Goal: Transaction & Acquisition: Purchase product/service

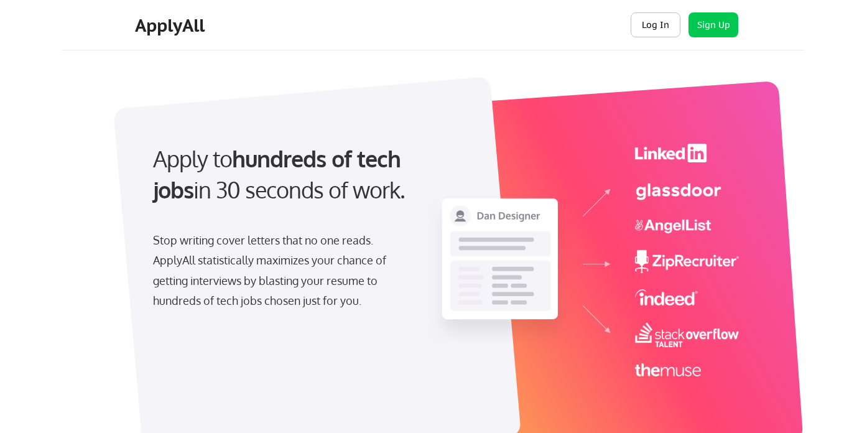
click at [660, 26] on button "Log In" at bounding box center [655, 24] width 50 height 25
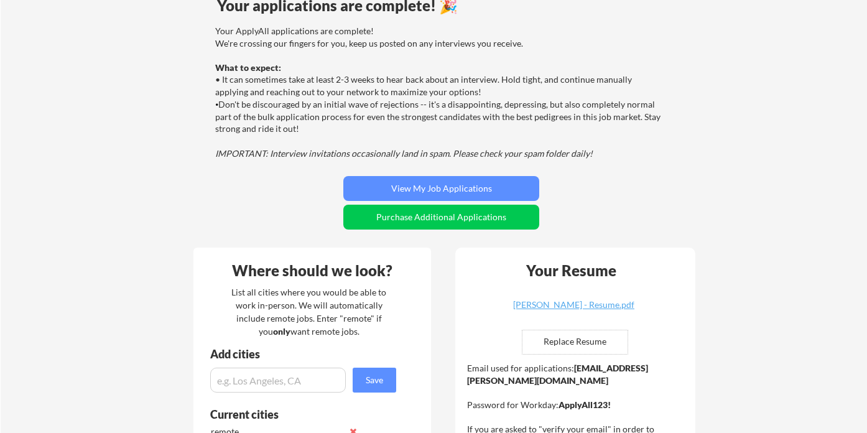
scroll to position [214, 0]
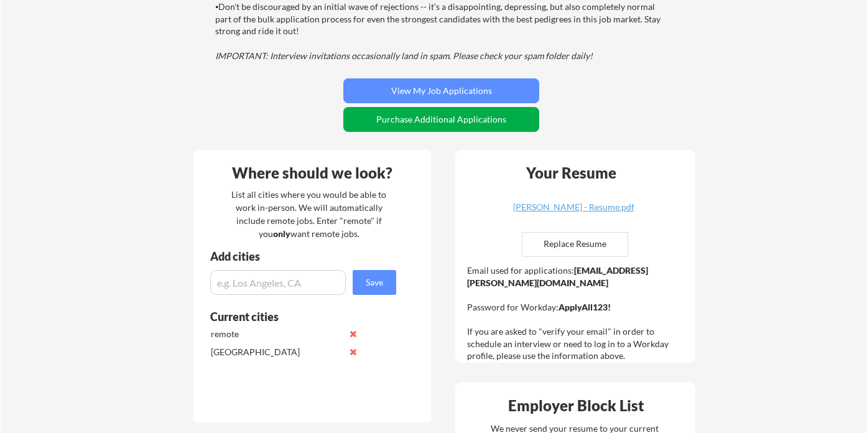
click at [486, 116] on button "Purchase Additional Applications" at bounding box center [441, 119] width 196 height 25
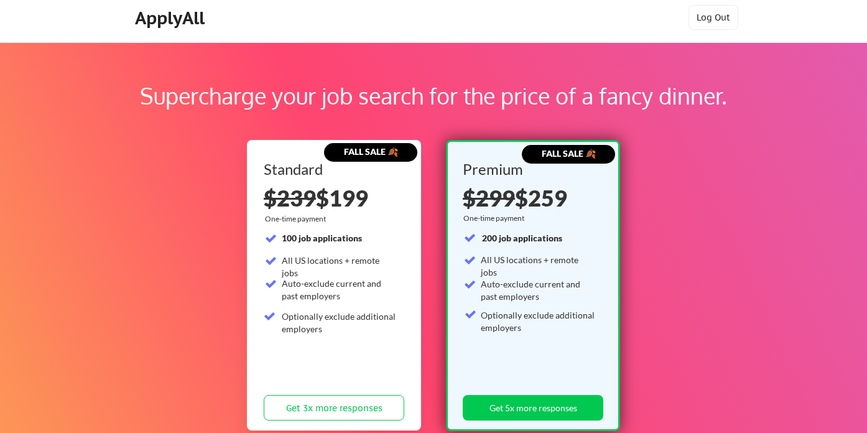
scroll to position [19, 0]
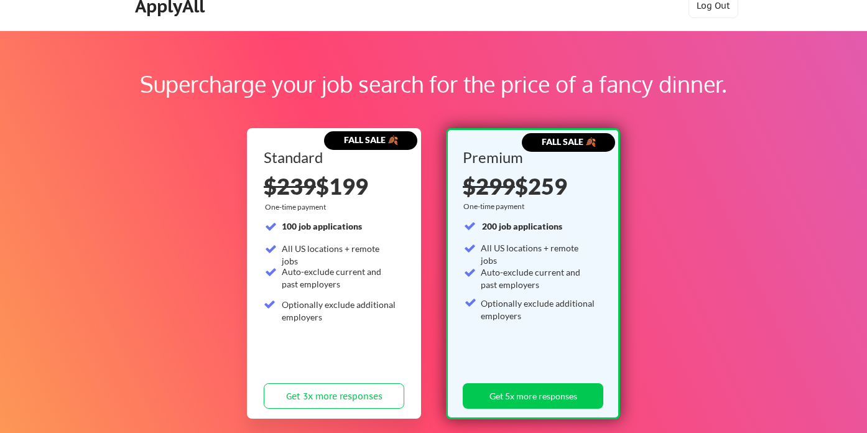
drag, startPoint x: 511, startPoint y: 218, endPoint x: 578, endPoint y: 310, distance: 113.9
click at [578, 310] on div "Premium $299 $259 One-time payment 200 job applications All US locations + remo…" at bounding box center [532, 282] width 140 height 264
click at [578, 311] on div "Optionally exclude additional employers" at bounding box center [538, 309] width 115 height 24
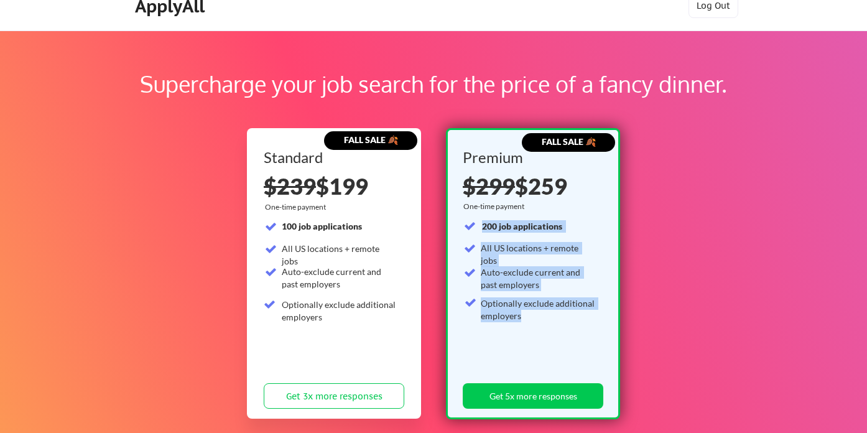
drag, startPoint x: 573, startPoint y: 323, endPoint x: 471, endPoint y: 227, distance: 139.4
click at [471, 227] on div "200 job applications All US locations + remote jobs Auto-exclude current and pa…" at bounding box center [530, 289] width 133 height 139
click at [482, 228] on strong "200 job applications" at bounding box center [522, 226] width 80 height 11
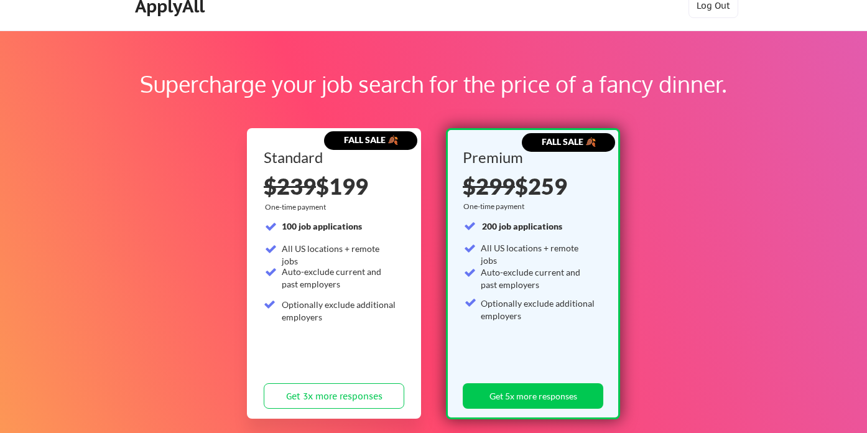
click at [504, 252] on div "All US locations + remote jobs" at bounding box center [538, 254] width 115 height 24
click at [517, 275] on div "Auto-exclude current and past employers" at bounding box center [538, 278] width 115 height 24
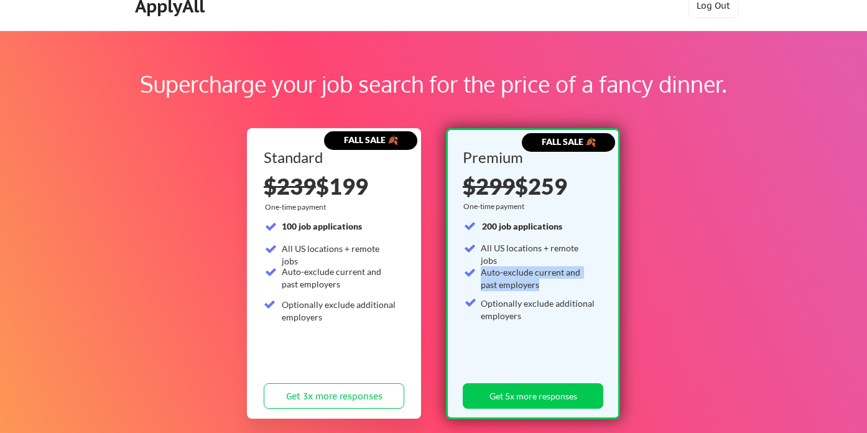
click at [517, 275] on div "Auto-exclude current and past employers" at bounding box center [538, 278] width 115 height 24
click at [540, 304] on div "Optionally exclude additional employers" at bounding box center [538, 309] width 115 height 24
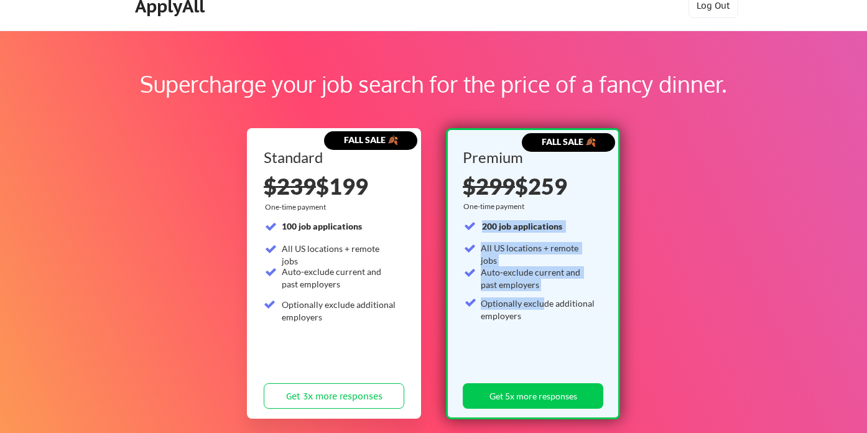
drag, startPoint x: 540, startPoint y: 308, endPoint x: 474, endPoint y: 223, distance: 106.8
click at [474, 223] on div "200 job applications All US locations + remote jobs Auto-exclude current and pa…" at bounding box center [530, 289] width 133 height 139
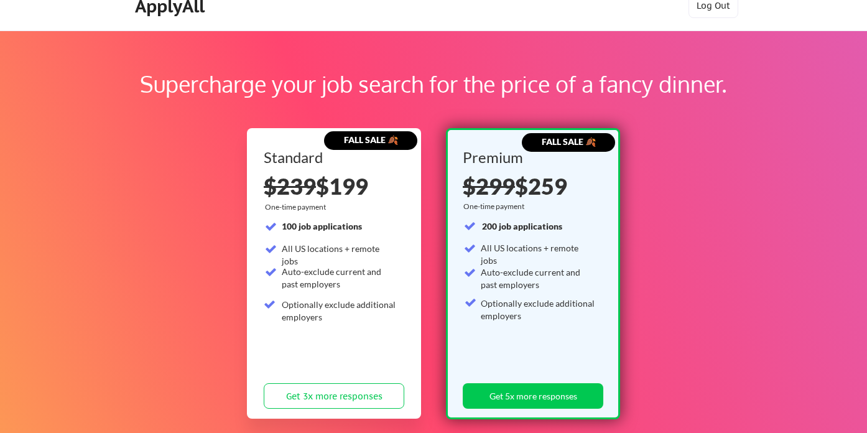
click at [497, 254] on div "All US locations + remote jobs" at bounding box center [538, 249] width 115 height 14
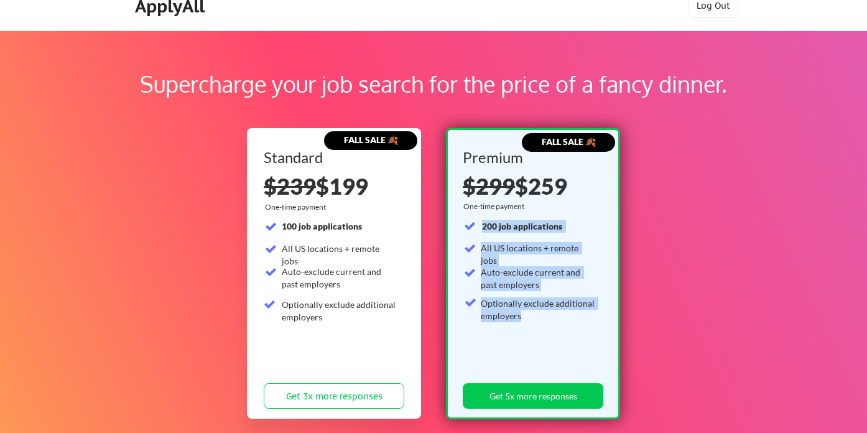
drag, startPoint x: 533, startPoint y: 311, endPoint x: 471, endPoint y: 223, distance: 108.0
click at [471, 223] on div "200 job applications All US locations + remote jobs Auto-exclude current and pa…" at bounding box center [530, 289] width 133 height 139
click at [499, 243] on div "All US locations + remote jobs" at bounding box center [538, 254] width 115 height 24
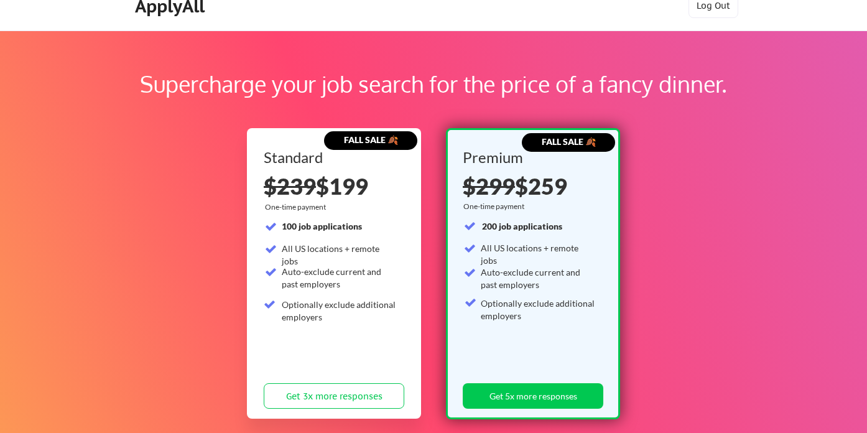
click at [530, 226] on strong "200 job applications" at bounding box center [522, 226] width 80 height 11
click at [539, 240] on div "200 job applications All US locations + remote jobs Auto-exclude current and pa…" at bounding box center [530, 289] width 133 height 139
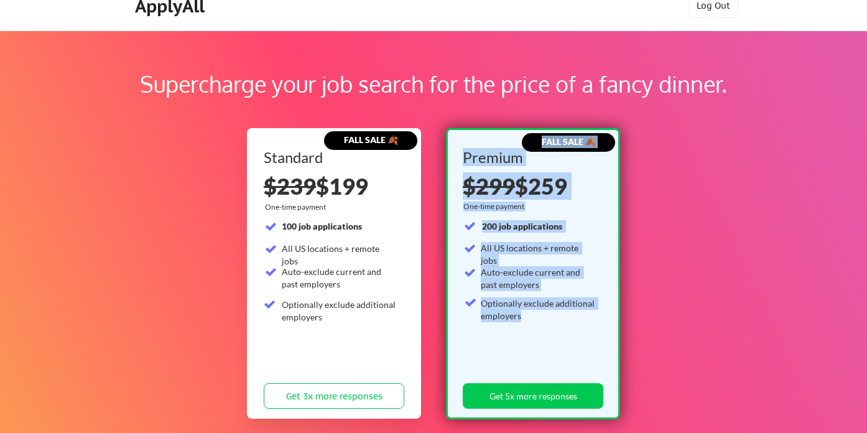
drag, startPoint x: 538, startPoint y: 316, endPoint x: 457, endPoint y: 228, distance: 120.1
click at [457, 228] on div "FALL SALE 🍂 Premium $299 $259 One-time payment 200 job applications All US loca…" at bounding box center [533, 273] width 174 height 291
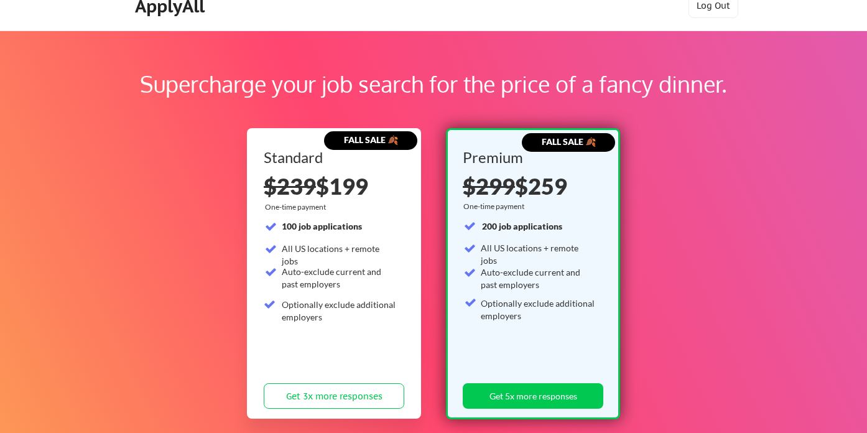
click at [457, 228] on div "FALL SALE 🍂 Premium $299 $259 One-time payment 200 job applications All US loca…" at bounding box center [533, 273] width 174 height 291
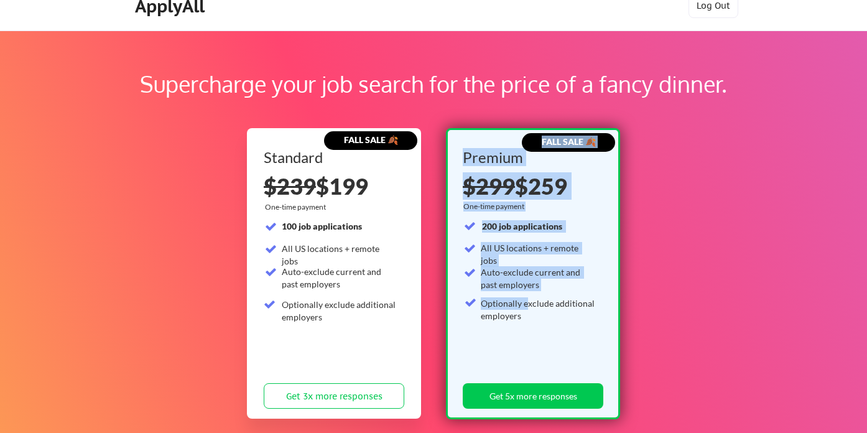
drag, startPoint x: 461, startPoint y: 226, endPoint x: 530, endPoint y: 305, distance: 104.9
click at [528, 301] on div "FALL SALE 🍂 Premium $299 $259 One-time payment 200 job applications All US loca…" at bounding box center [533, 273] width 174 height 291
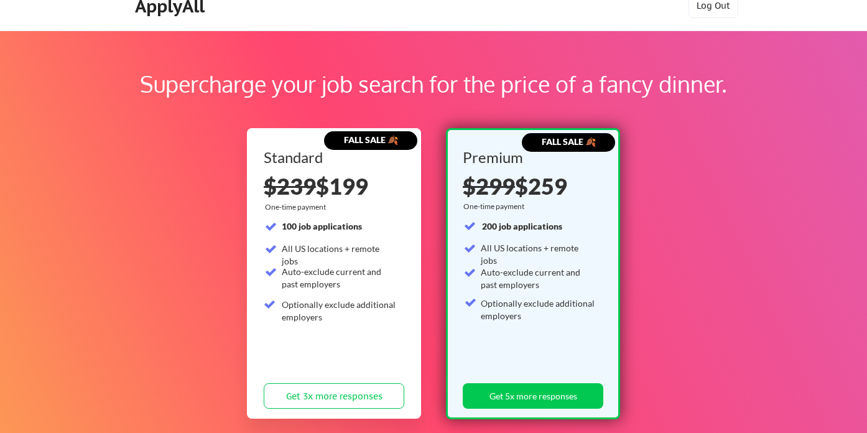
click at [531, 306] on div "Optionally exclude additional employers" at bounding box center [538, 309] width 115 height 24
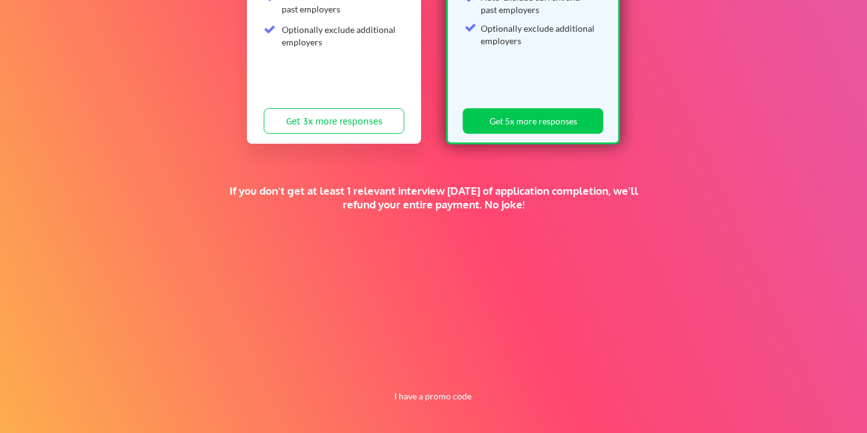
scroll to position [294, 0]
click at [451, 195] on div "If you don't get at least 1 relevant interview [DATE] of application completion…" at bounding box center [433, 197] width 435 height 27
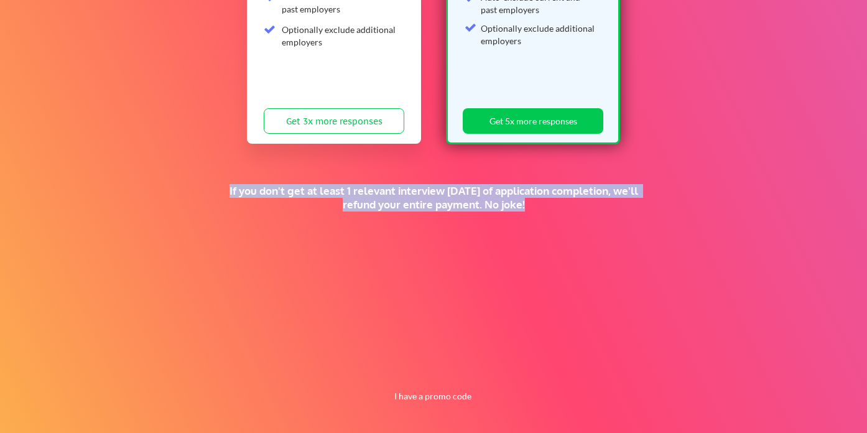
click at [451, 195] on div "If you don't get at least 1 relevant interview [DATE] of application completion…" at bounding box center [433, 197] width 435 height 27
click at [465, 211] on div "If you don't get at least 1 relevant interview [DATE] of application completion…" at bounding box center [433, 197] width 435 height 27
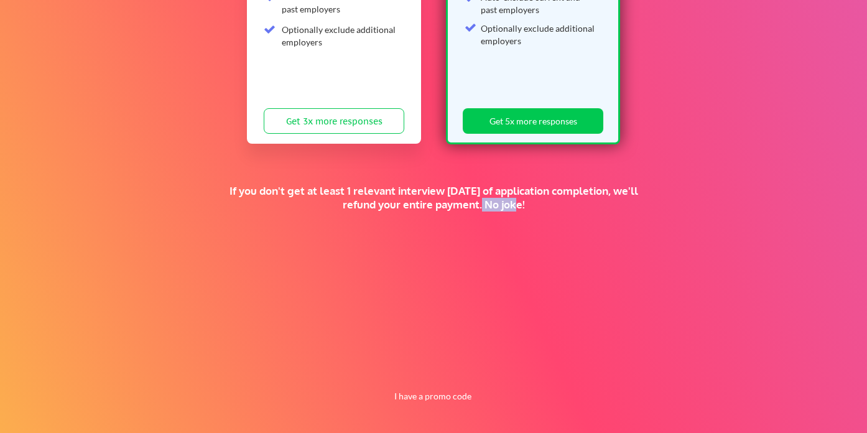
click at [465, 211] on div "If you don't get at least 1 relevant interview [DATE] of application completion…" at bounding box center [433, 197] width 435 height 27
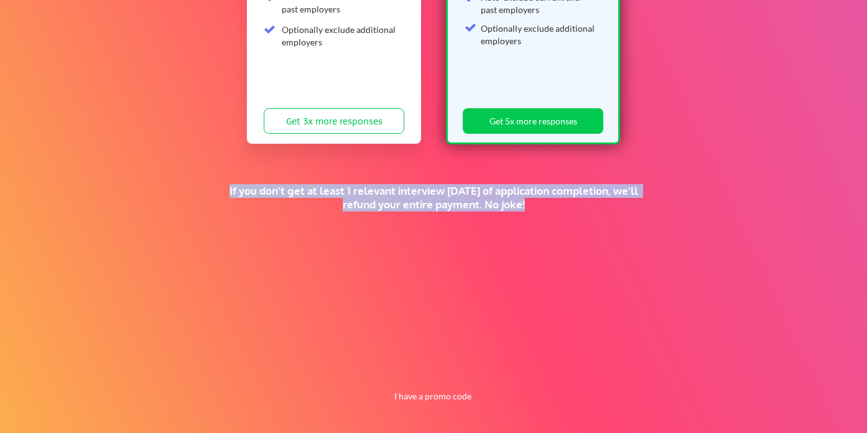
click at [465, 211] on div "If you don't get at least 1 relevant interview [DATE] of application completion…" at bounding box center [433, 197] width 435 height 27
drag, startPoint x: 563, startPoint y: 206, endPoint x: 238, endPoint y: 201, distance: 325.2
click at [238, 201] on div "If you don't get at least 1 relevant interview [DATE] of application completion…" at bounding box center [433, 197] width 435 height 27
click at [241, 201] on div "If you don't get at least 1 relevant interview [DATE] of application completion…" at bounding box center [433, 197] width 435 height 27
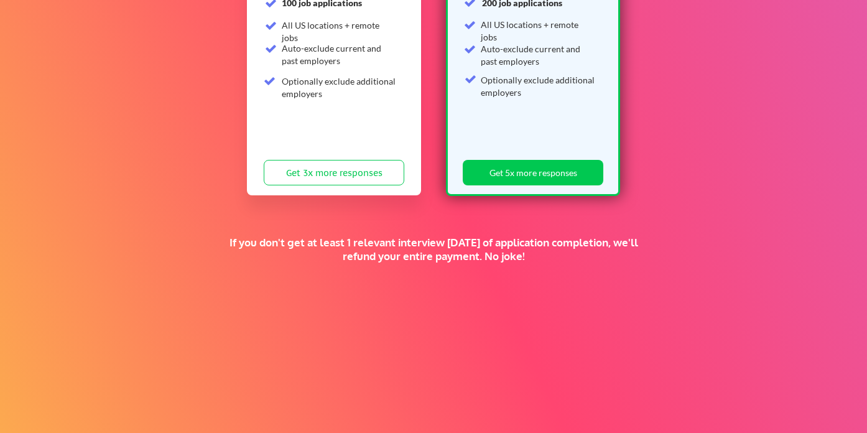
scroll to position [297, 0]
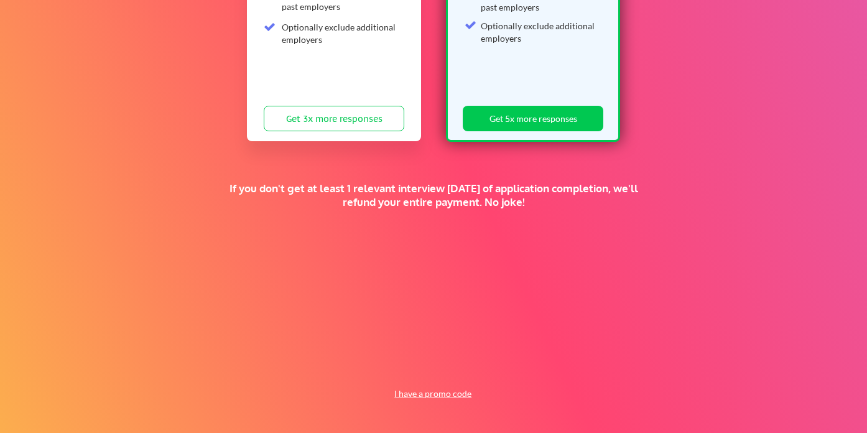
click at [437, 389] on button "I have a promo code" at bounding box center [432, 393] width 91 height 15
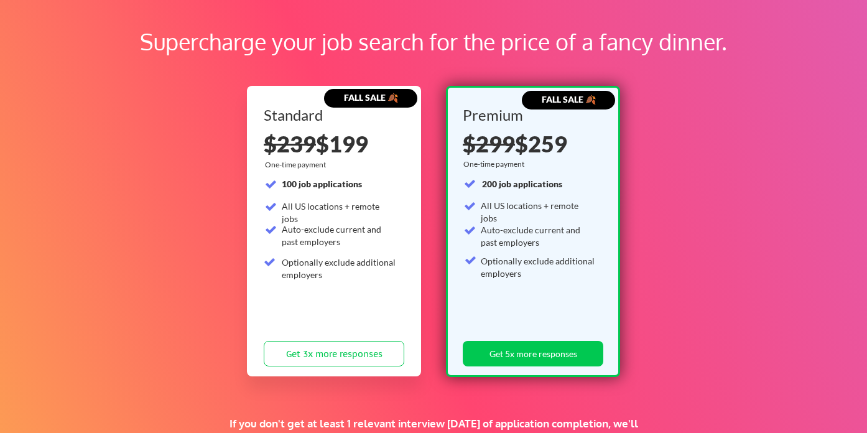
scroll to position [0, 0]
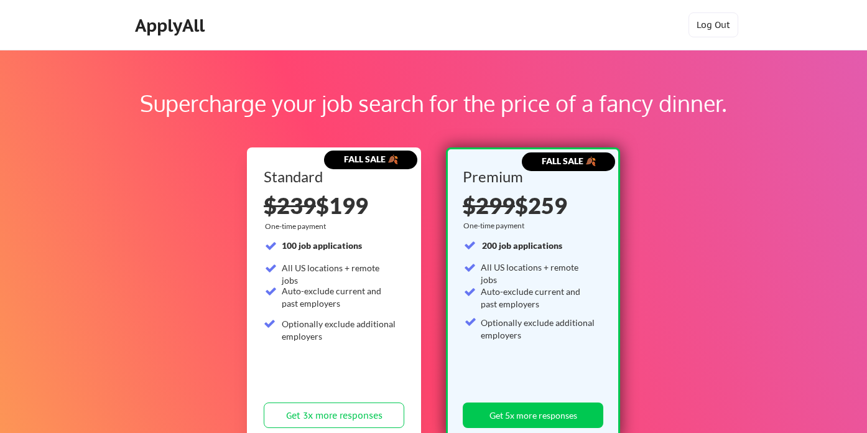
click at [663, 248] on div "Supercharge your job search for the price of a fancy dinner. FALL SALE 🍂 Standa…" at bounding box center [433, 389] width 867 height 679
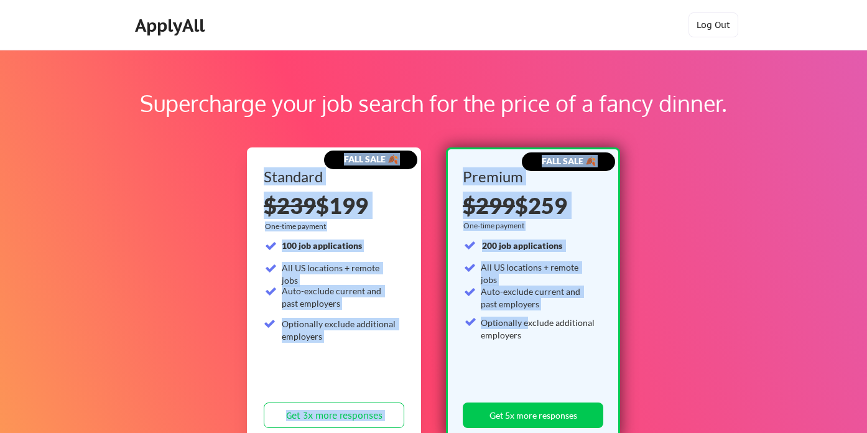
drag, startPoint x: 675, startPoint y: 186, endPoint x: 528, endPoint y: 320, distance: 199.3
click at [528, 320] on div "Supercharge your job search for the price of a fancy dinner. FALL SALE 🍂 Standa…" at bounding box center [433, 389] width 867 height 679
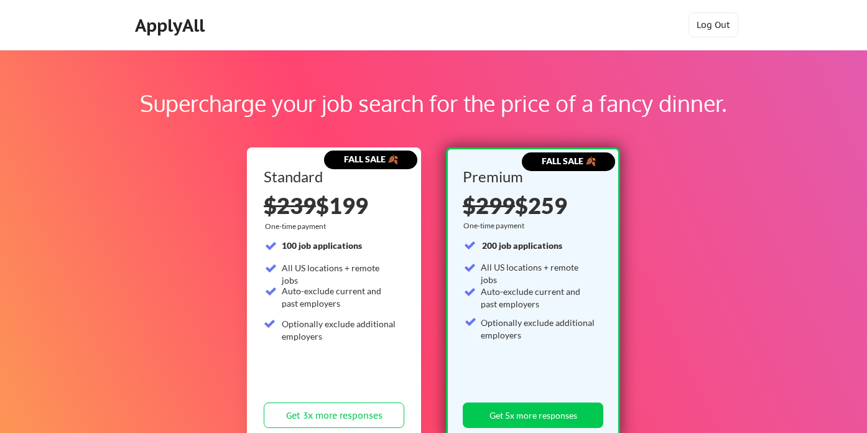
click at [528, 320] on div "Optionally exclude additional employers" at bounding box center [538, 328] width 115 height 24
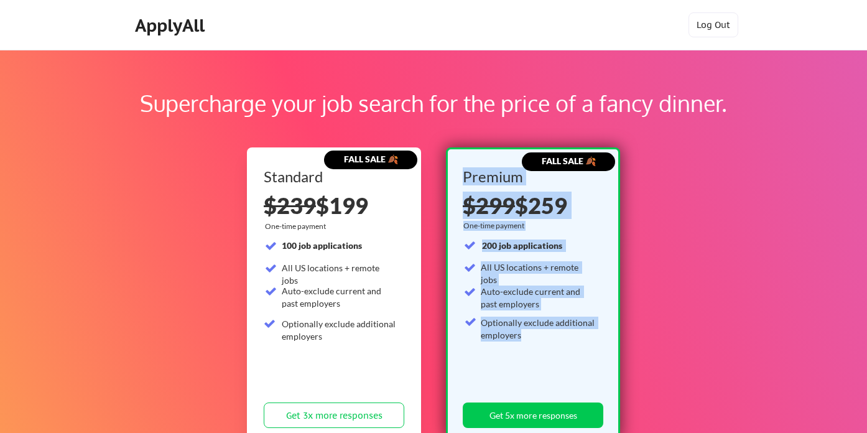
drag, startPoint x: 540, startPoint y: 338, endPoint x: 463, endPoint y: 175, distance: 180.7
click at [463, 175] on div "Premium $299 $259 One-time payment 200 job applications All US locations + remo…" at bounding box center [532, 301] width 140 height 264
click at [463, 175] on div "Premium" at bounding box center [530, 176] width 136 height 15
